Goal: Information Seeking & Learning: Learn about a topic

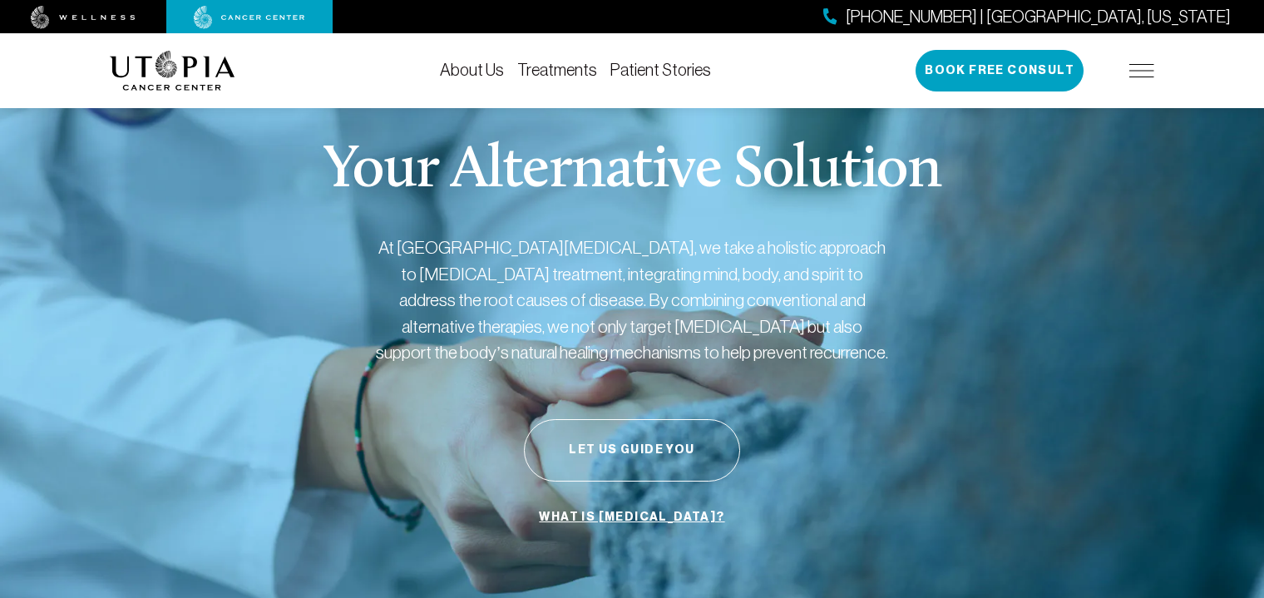
click at [565, 70] on link "Treatments" at bounding box center [557, 70] width 80 height 18
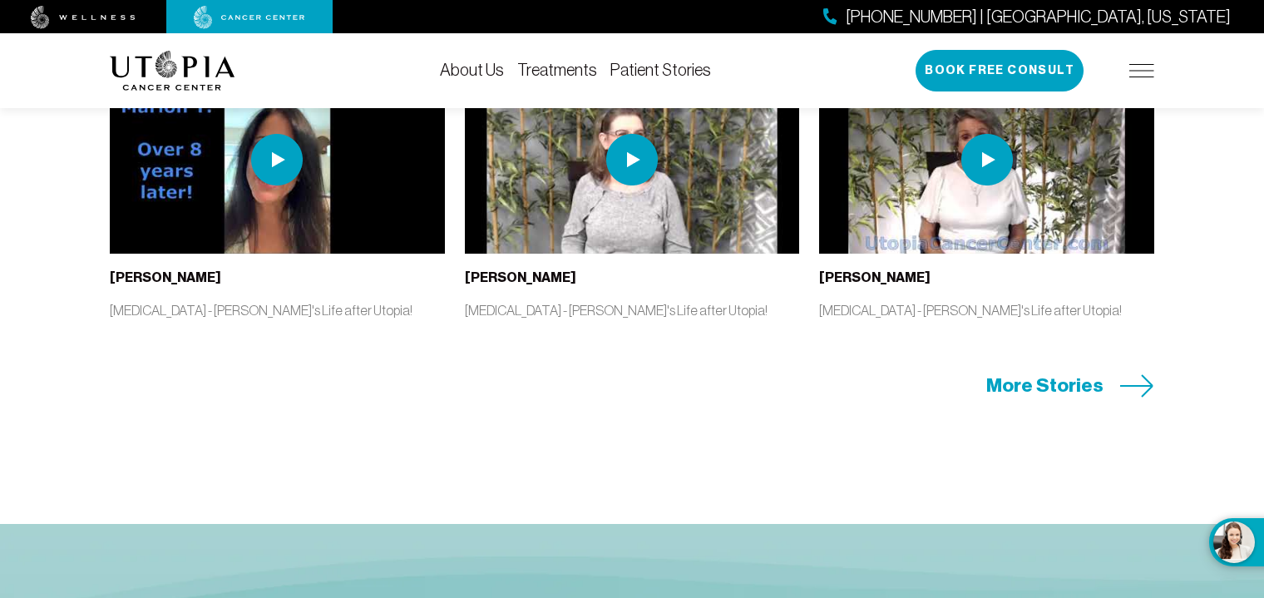
scroll to position [3570, 0]
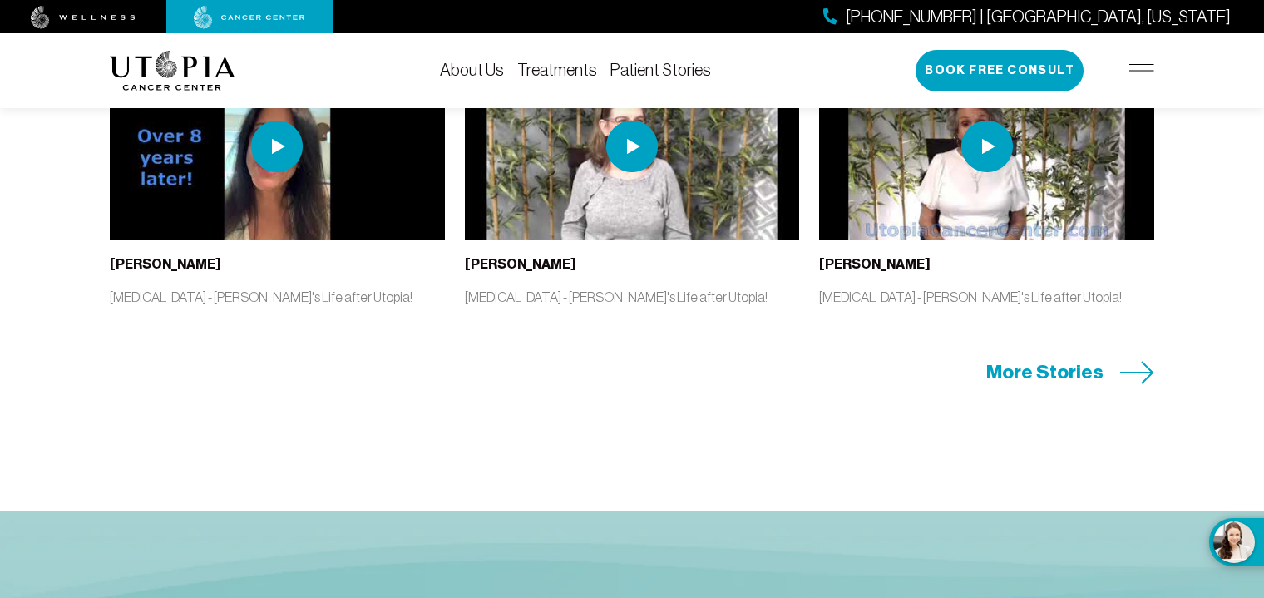
click at [1029, 385] on span "More Stories" at bounding box center [1044, 372] width 117 height 26
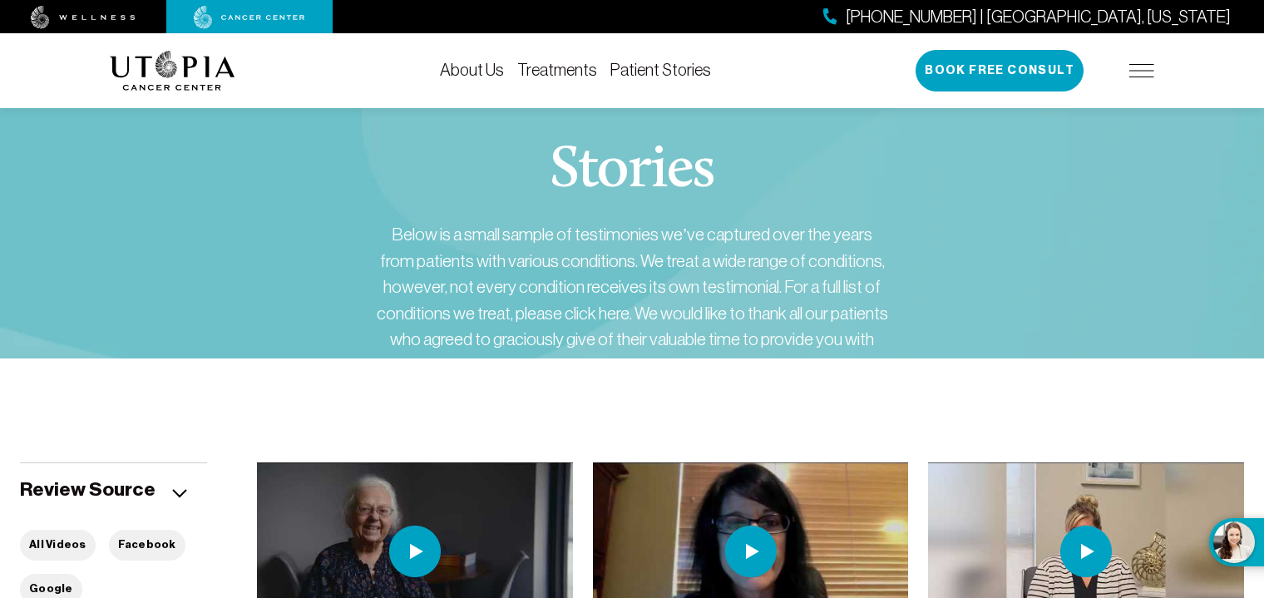
click at [567, 67] on link "Treatments" at bounding box center [557, 70] width 80 height 18
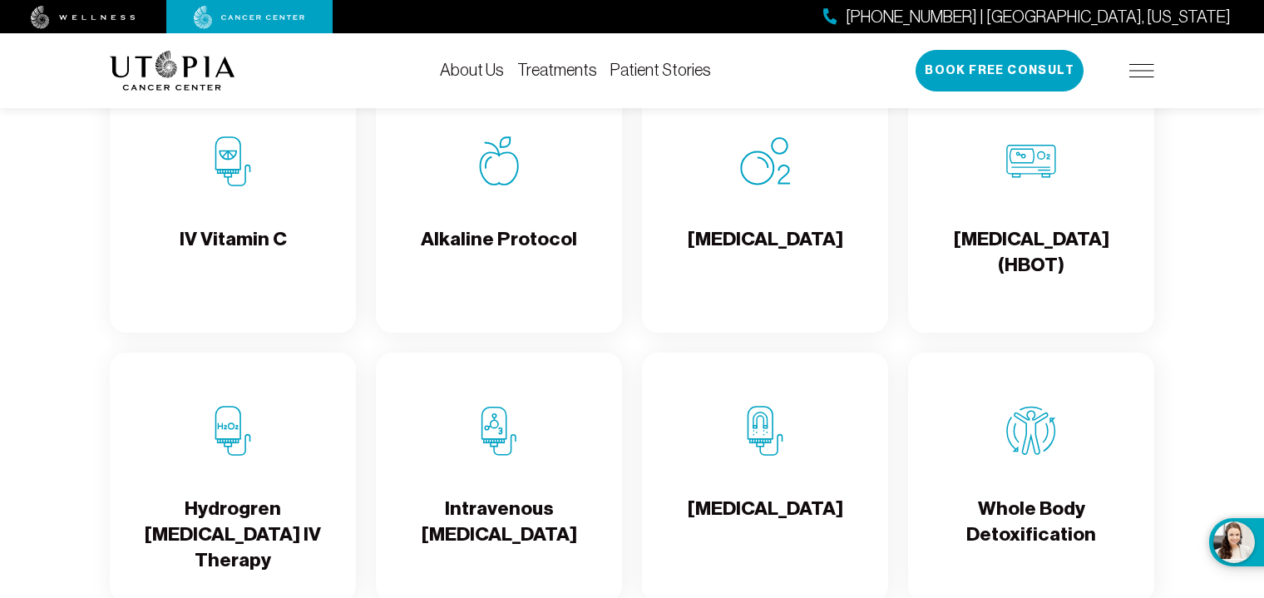
scroll to position [1725, 0]
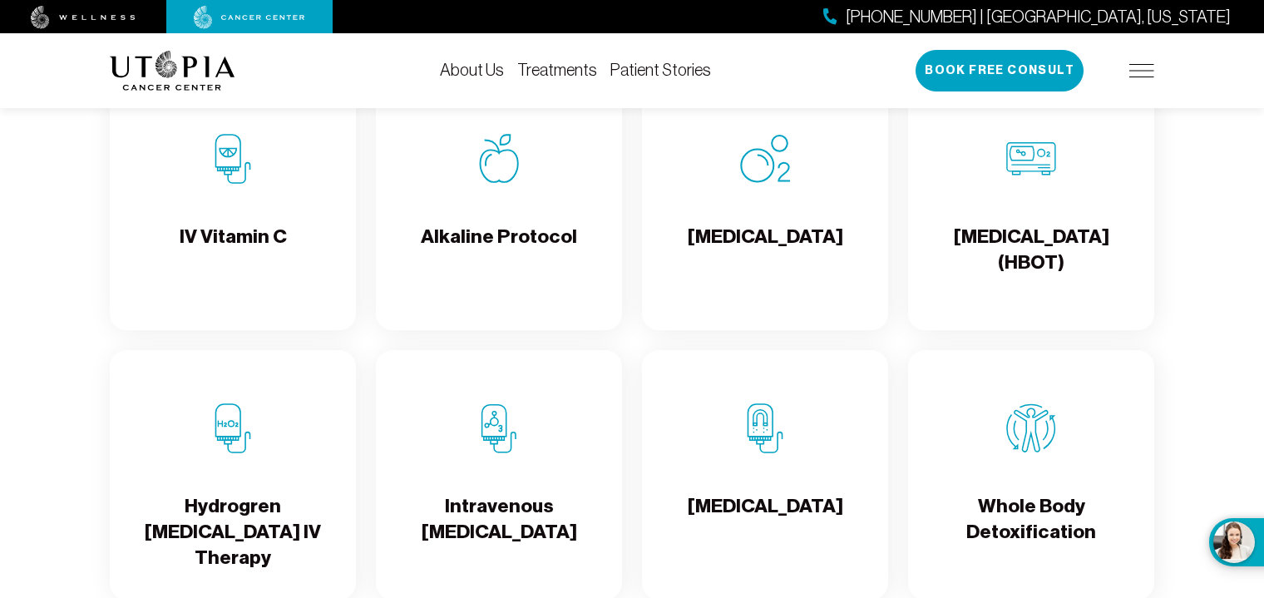
click at [266, 254] on h4 "IV Vitamin C" at bounding box center [233, 251] width 107 height 54
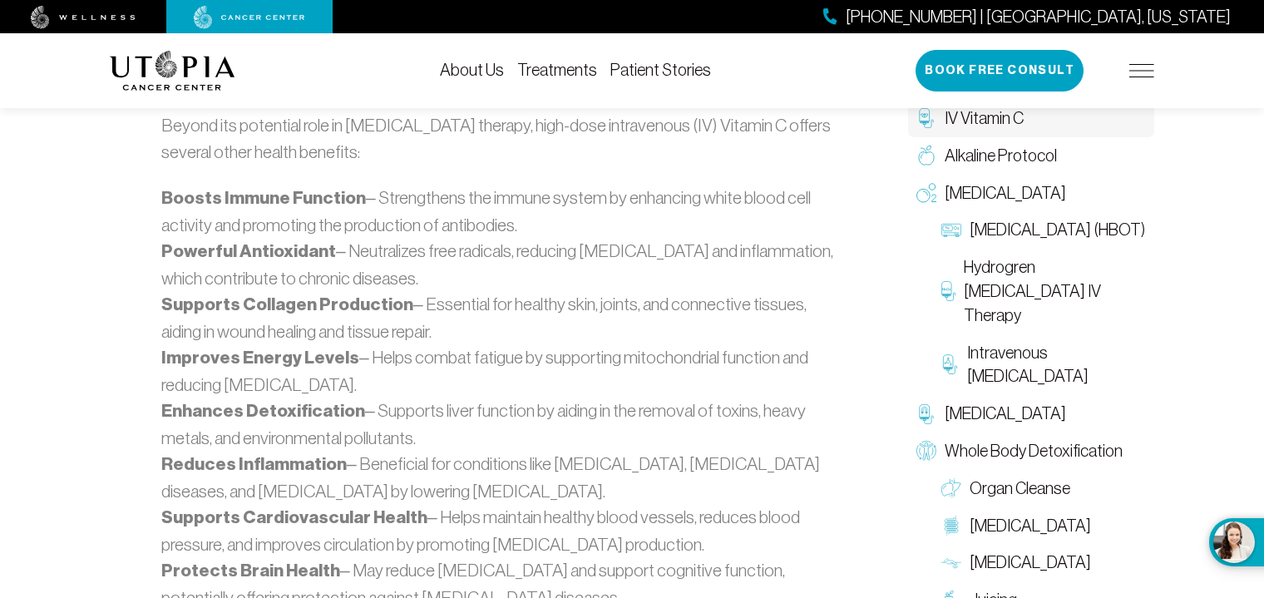
scroll to position [1524, 0]
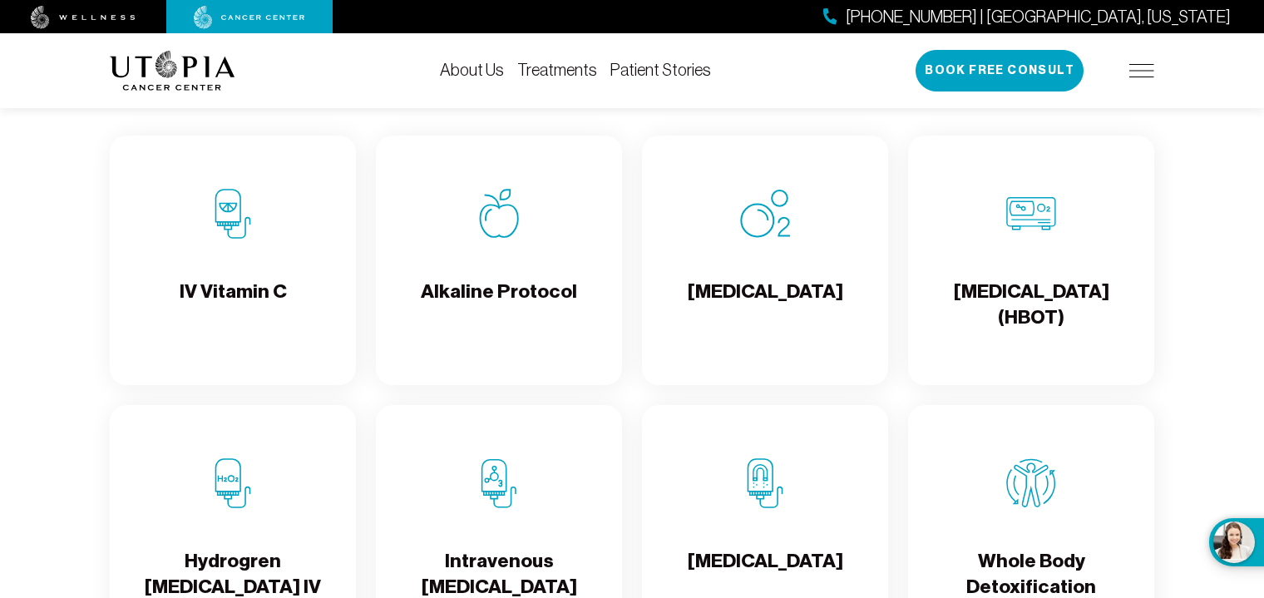
scroll to position [1725, 0]
